Goal: Book appointment/travel/reservation

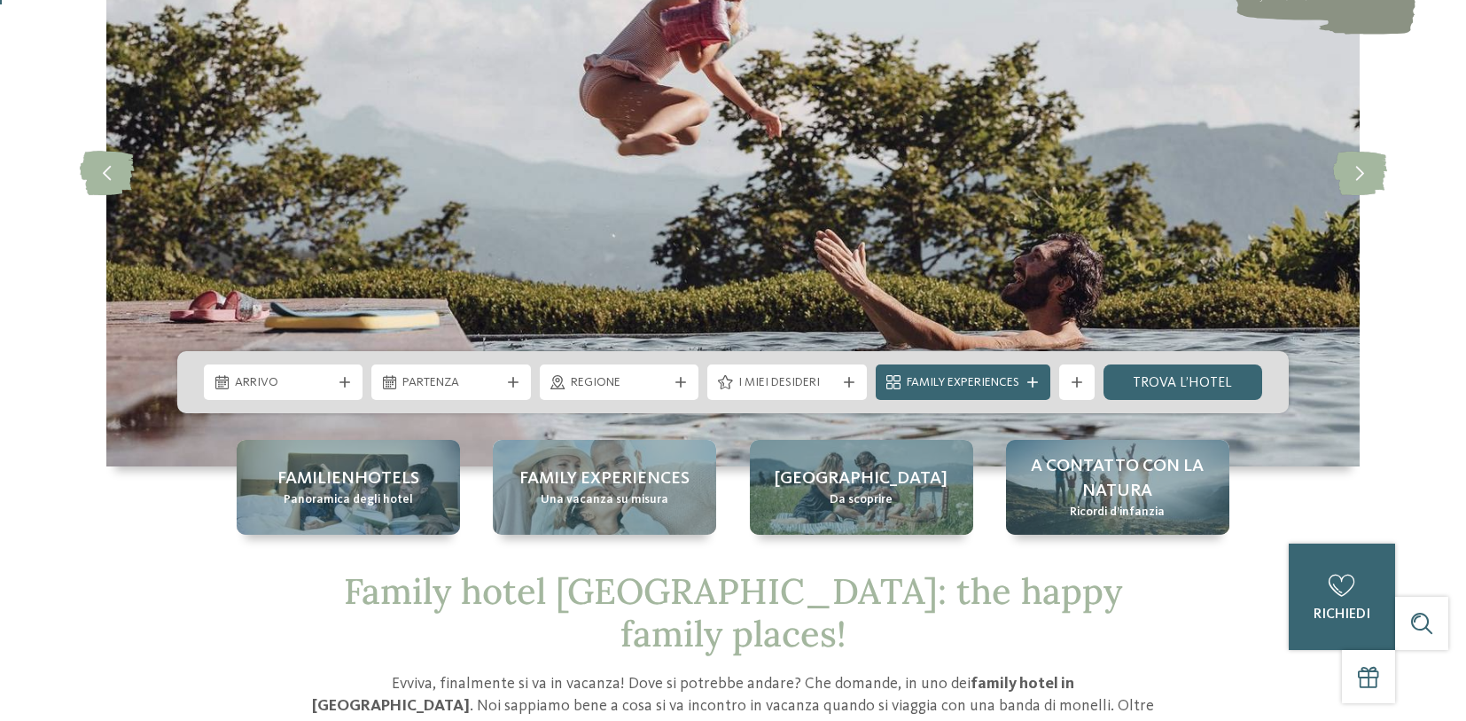
scroll to position [239, 0]
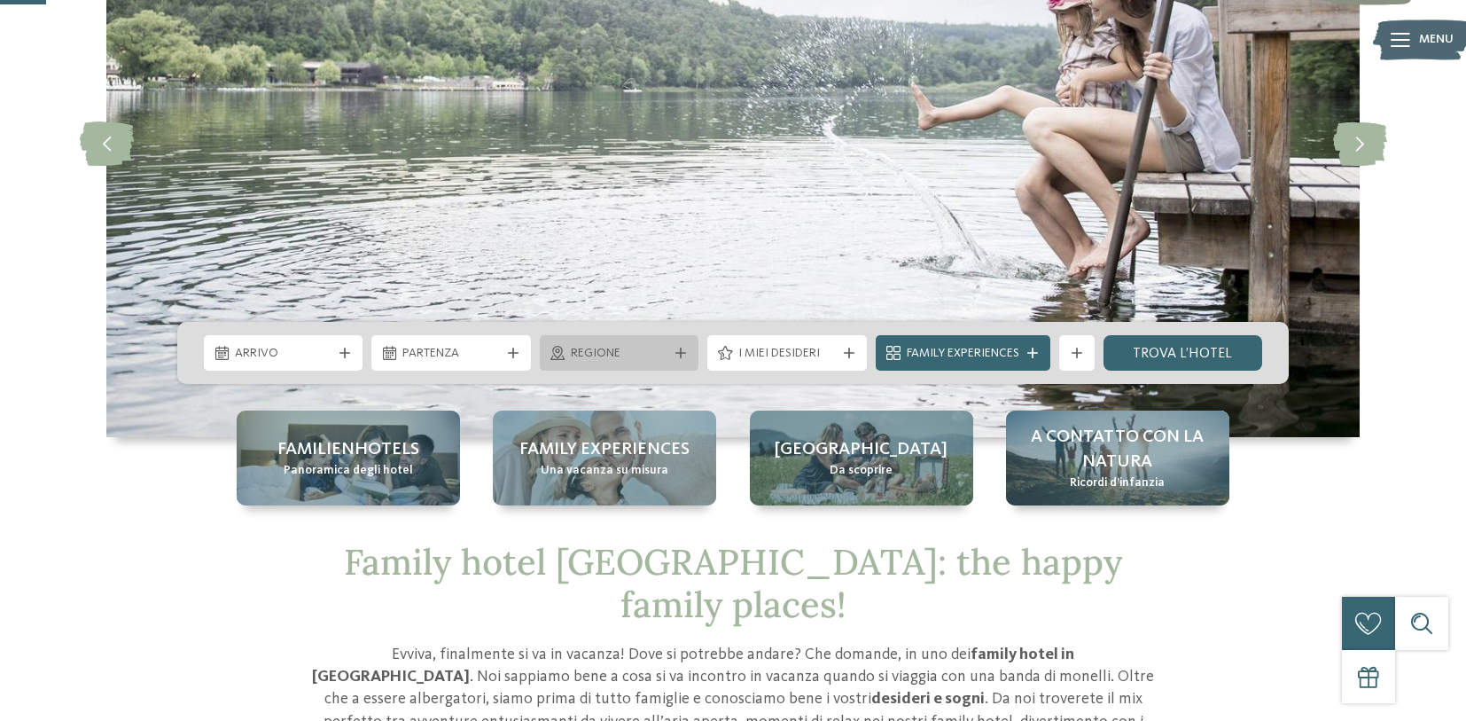
click at [668, 355] on div "Regione" at bounding box center [618, 353] width 105 height 20
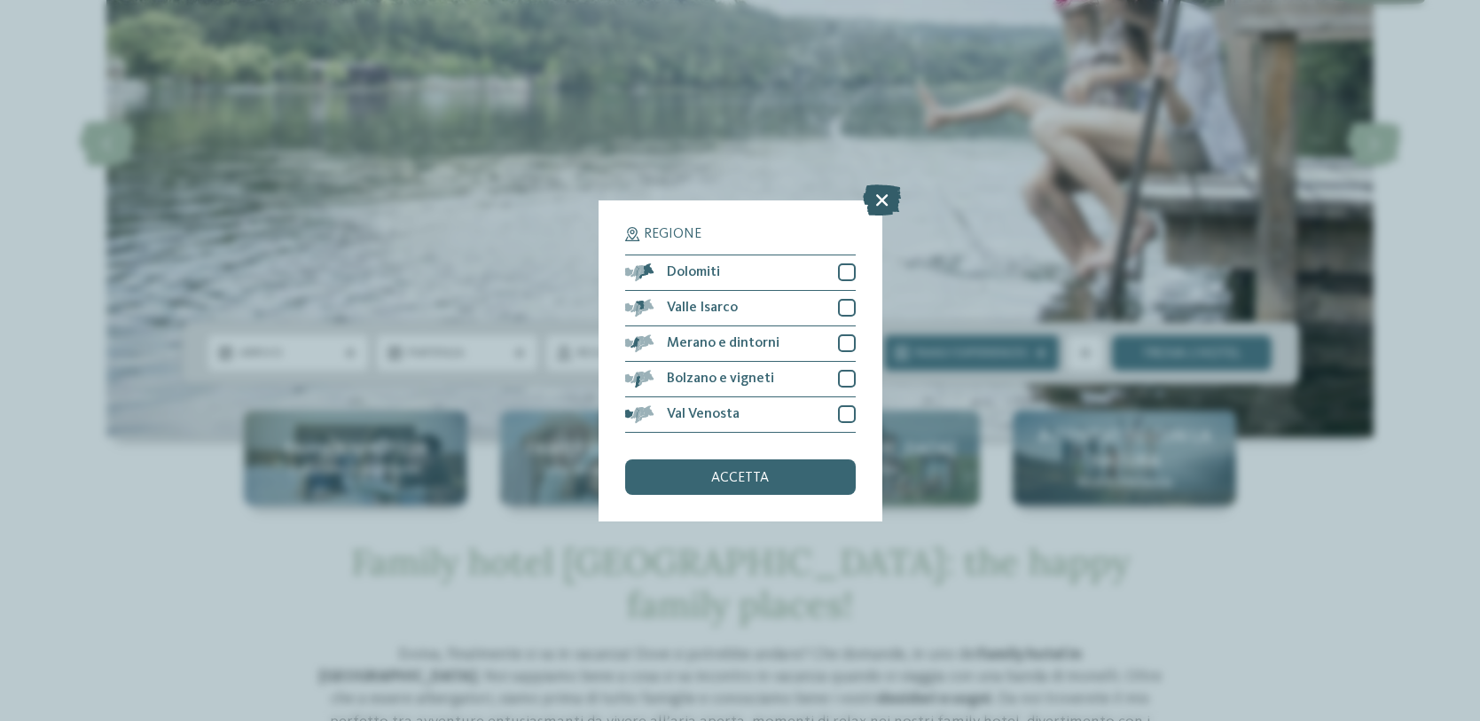
click at [879, 199] on icon at bounding box center [882, 199] width 38 height 31
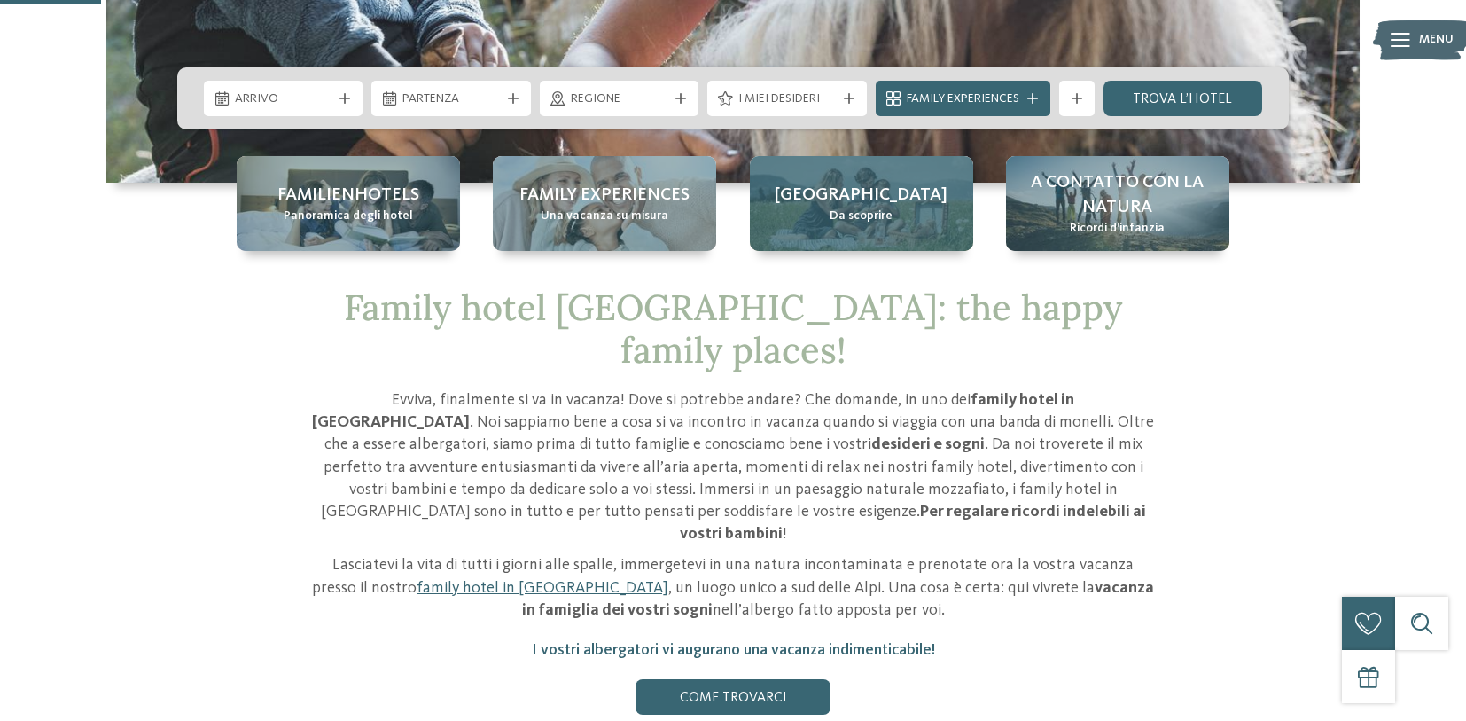
scroll to position [361, 0]
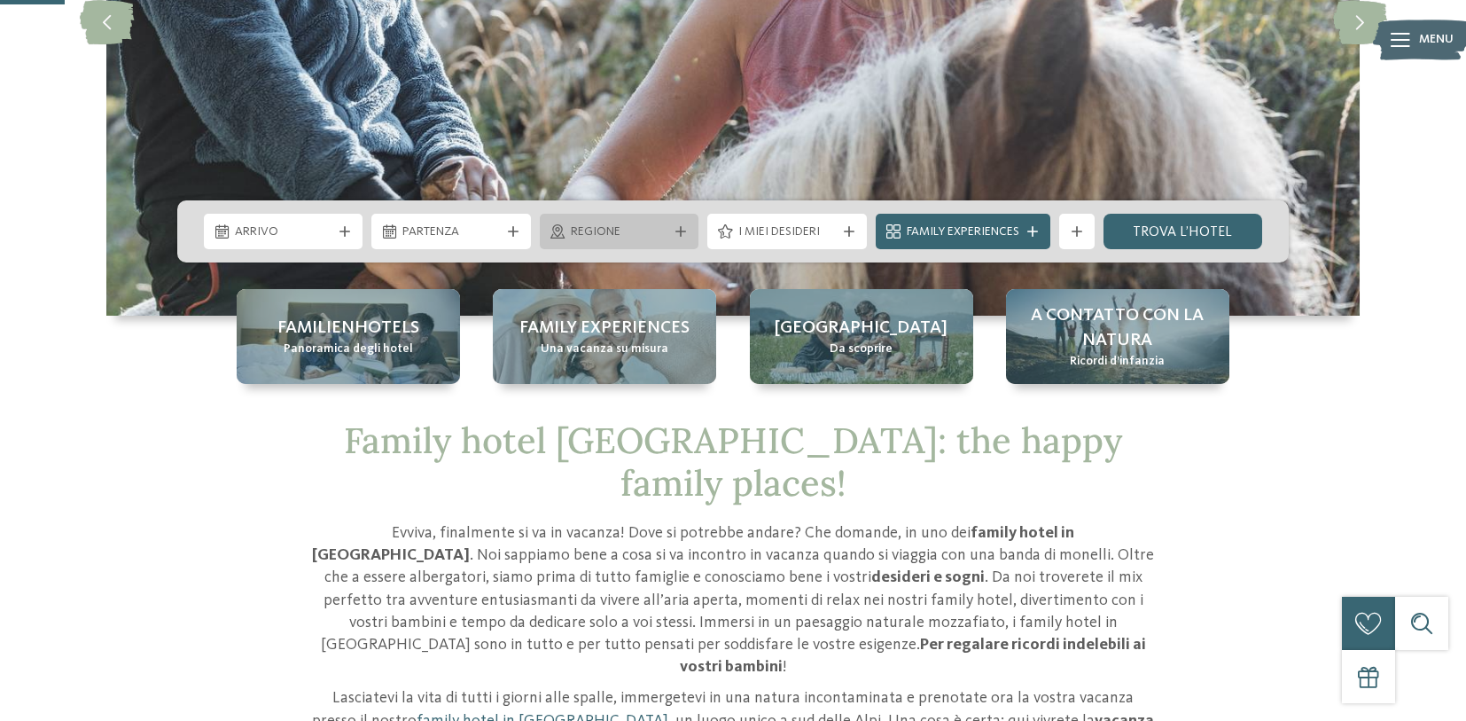
click at [670, 230] on div "Regione" at bounding box center [618, 232] width 105 height 20
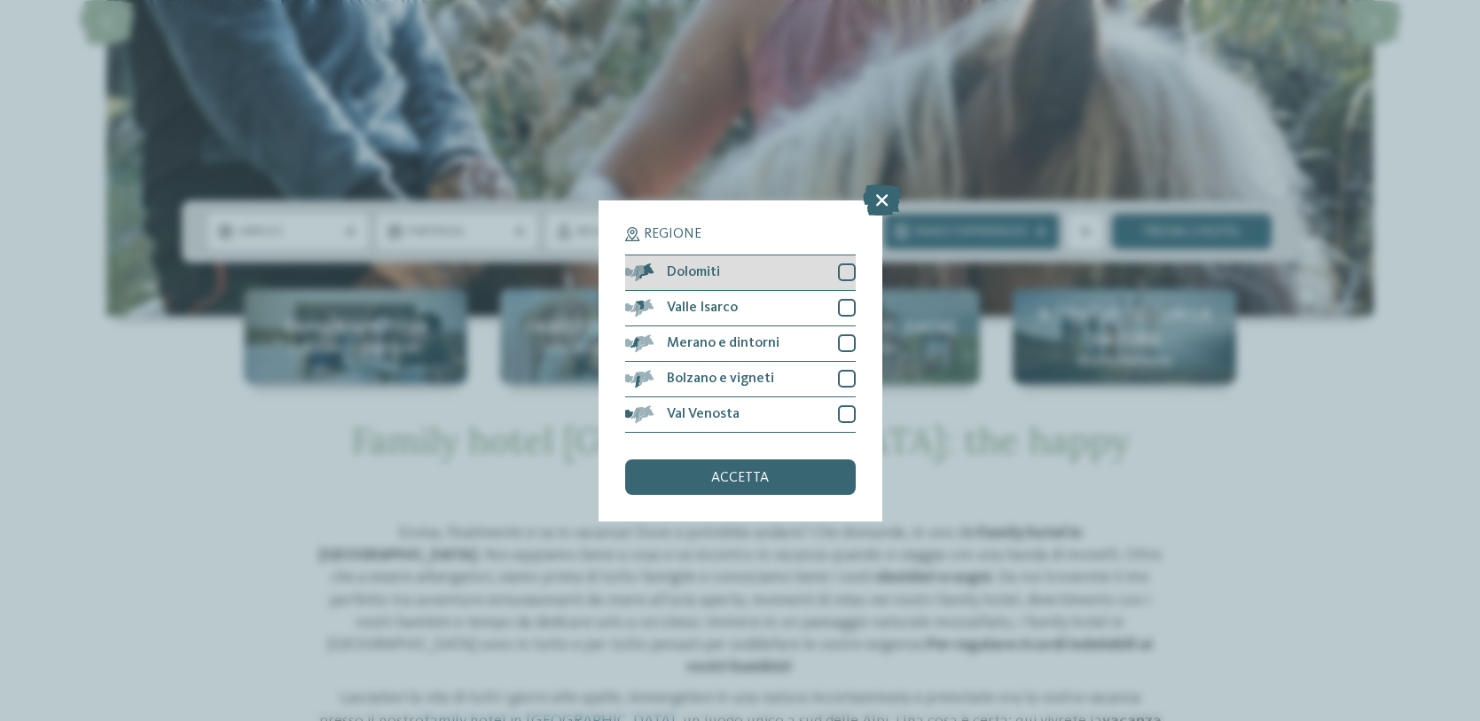
click at [848, 273] on div at bounding box center [847, 272] width 18 height 18
click at [752, 486] on div "accetta" at bounding box center [740, 476] width 230 height 35
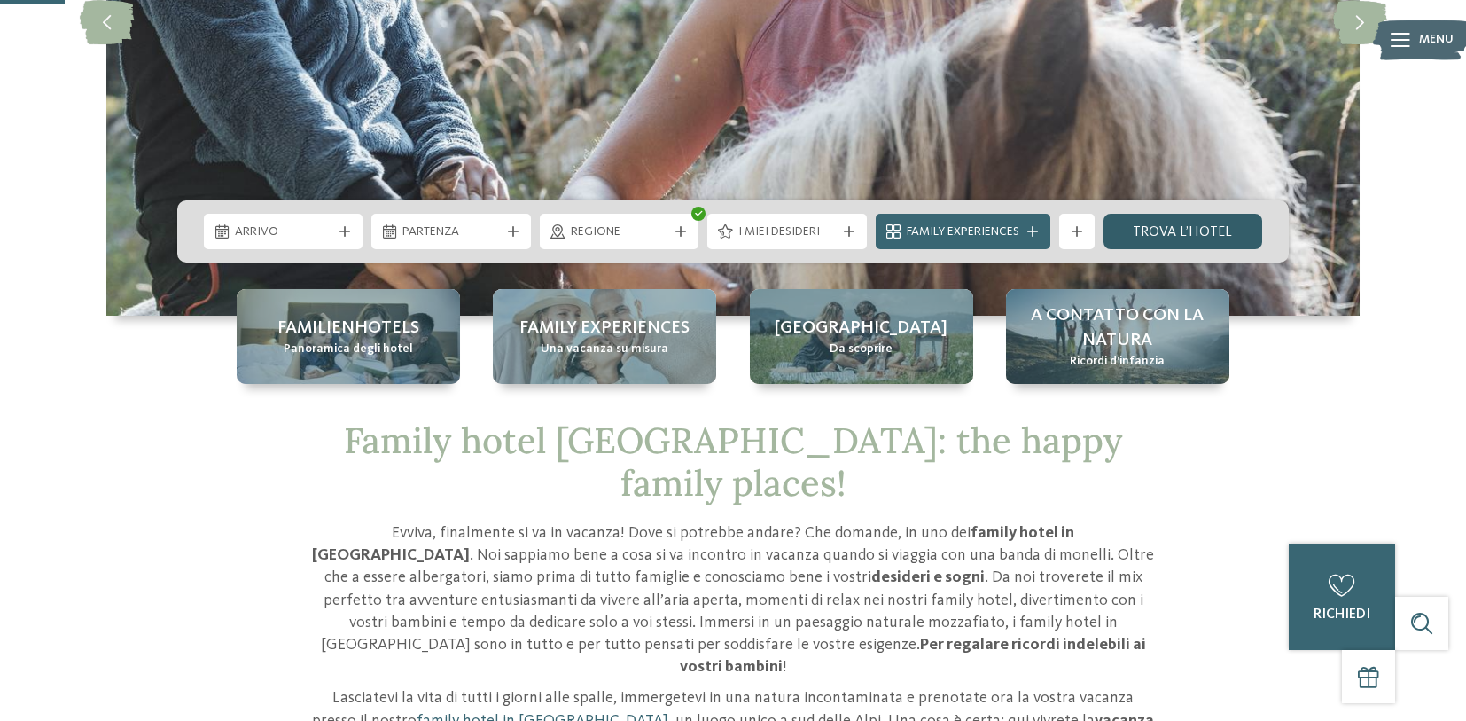
click at [1210, 228] on link "trova l’hotel" at bounding box center [1183, 231] width 159 height 35
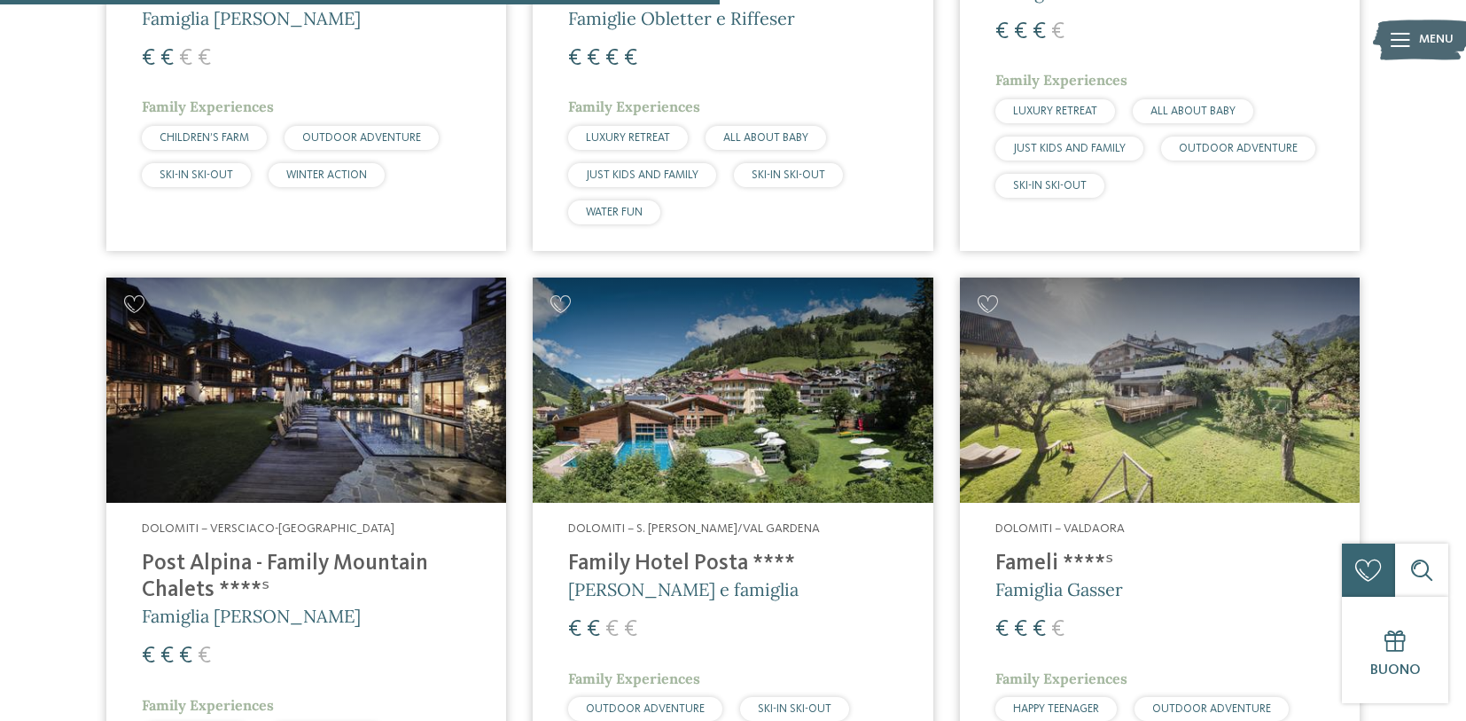
scroll to position [1660, 0]
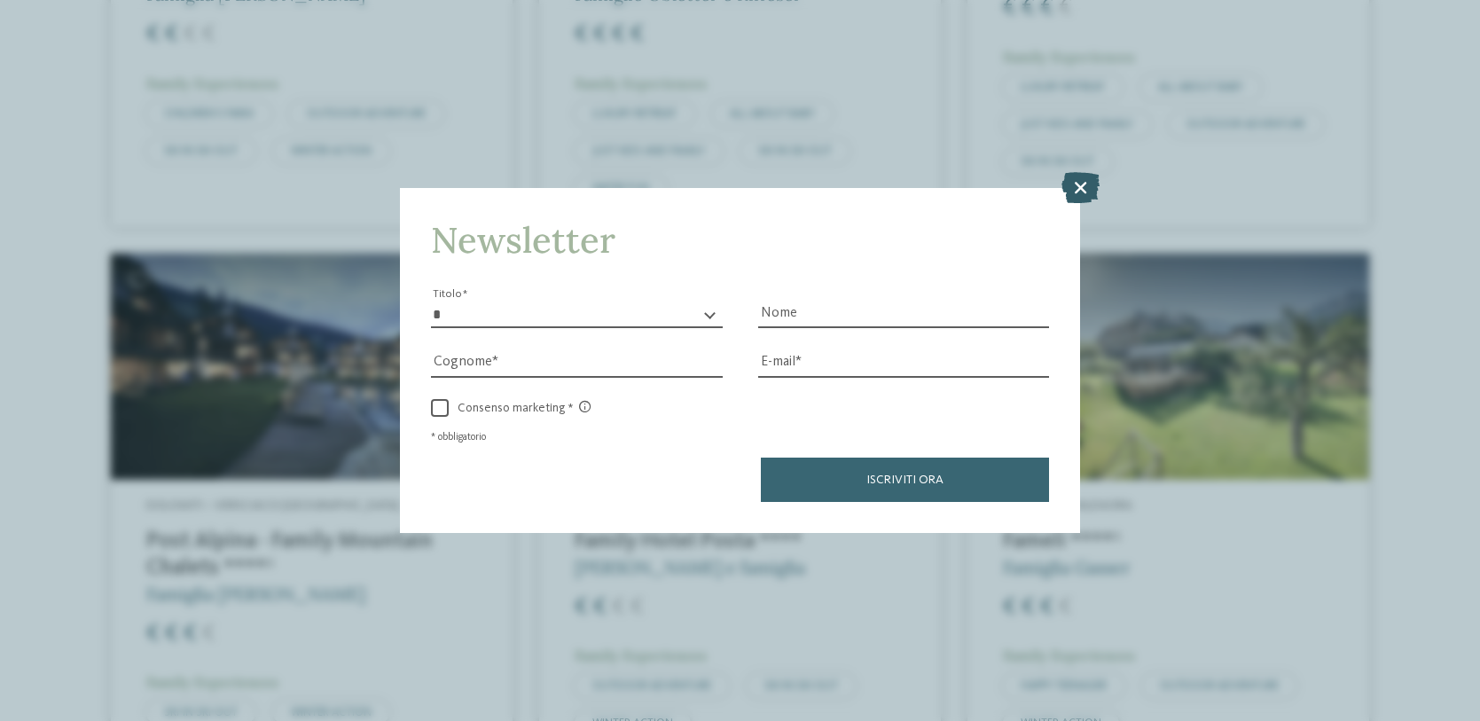
click at [1082, 186] on icon at bounding box center [1080, 187] width 38 height 31
